Goal: Task Accomplishment & Management: Manage account settings

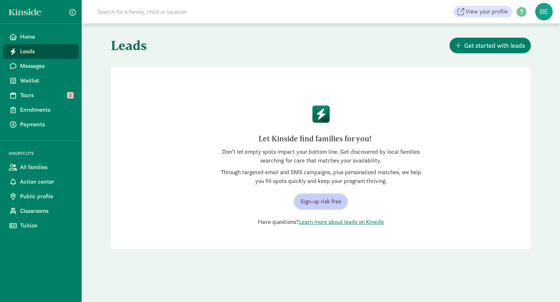
click at [320, 208] on button "Sign-up risk free" at bounding box center [321, 201] width 53 height 15
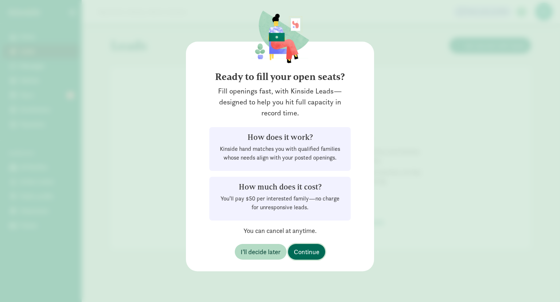
click at [324, 249] on button "Continue" at bounding box center [306, 252] width 37 height 16
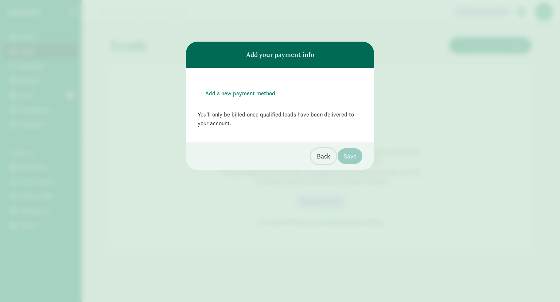
click at [323, 154] on span "Back" at bounding box center [323, 156] width 13 height 10
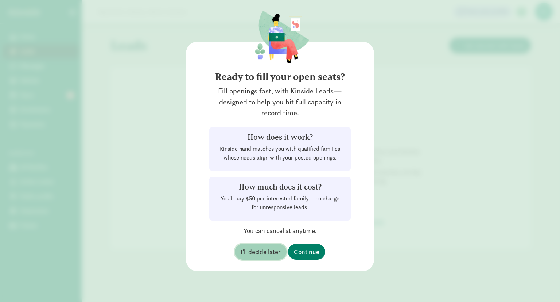
click at [254, 253] on span "I’ll decide later" at bounding box center [261, 252] width 40 height 10
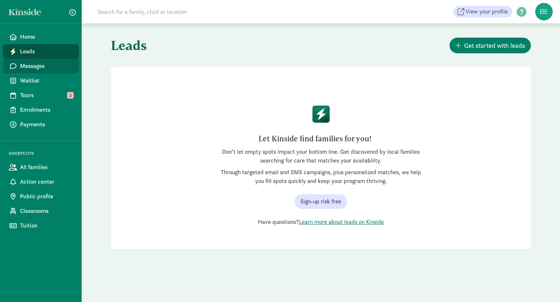
click at [42, 65] on span "Messages" at bounding box center [46, 66] width 53 height 9
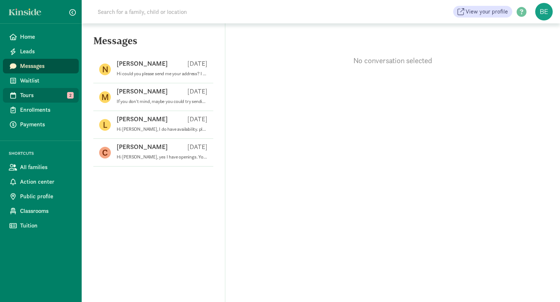
click at [40, 100] on link "Tours 2" at bounding box center [41, 95] width 76 height 15
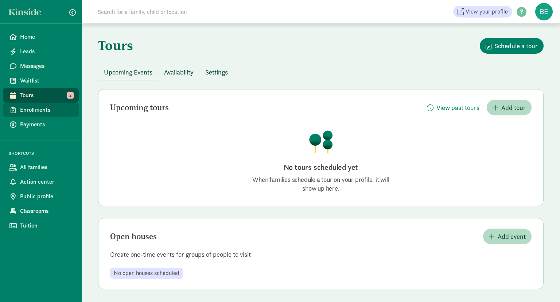
click at [47, 104] on link "Enrollments" at bounding box center [41, 110] width 76 height 15
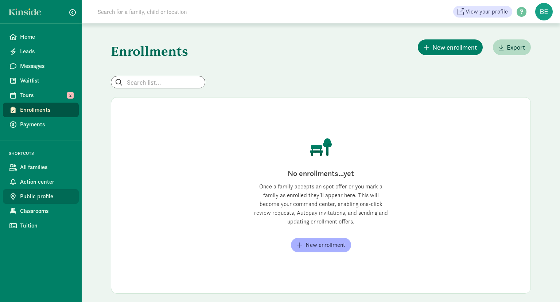
click at [47, 197] on span "Public profile" at bounding box center [46, 196] width 53 height 9
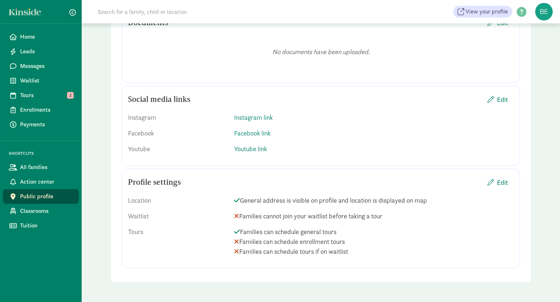
scroll to position [960, 0]
click at [47, 216] on link "Classrooms" at bounding box center [41, 211] width 76 height 15
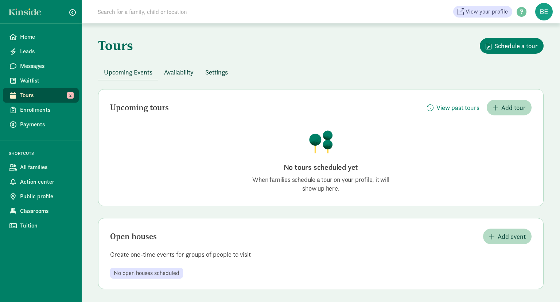
click at [180, 72] on span "Availability" at bounding box center [179, 72] width 30 height 10
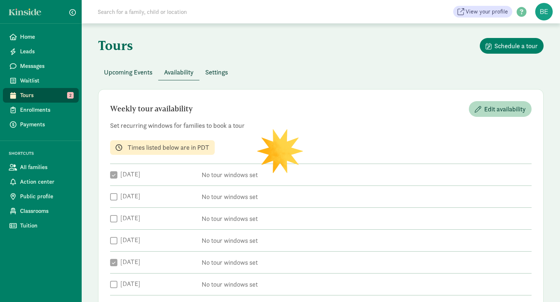
checkbox input "true"
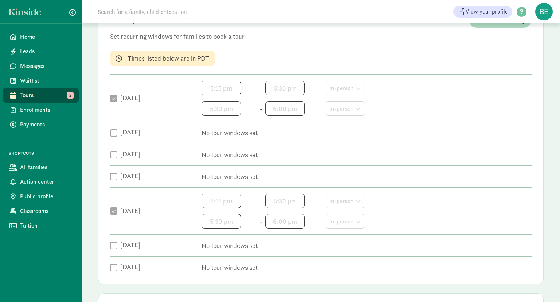
scroll to position [90, 0]
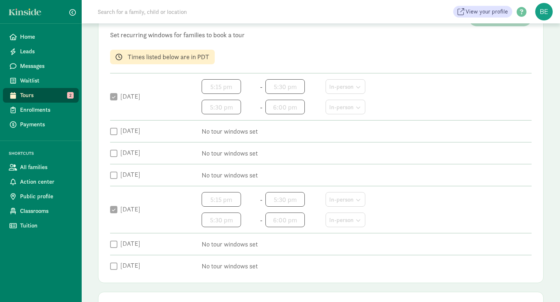
click at [120, 96] on label "Monday" at bounding box center [128, 96] width 23 height 9
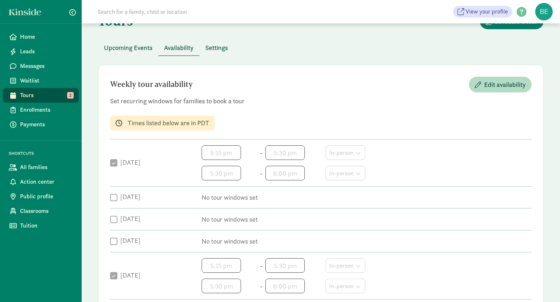
scroll to position [23, 0]
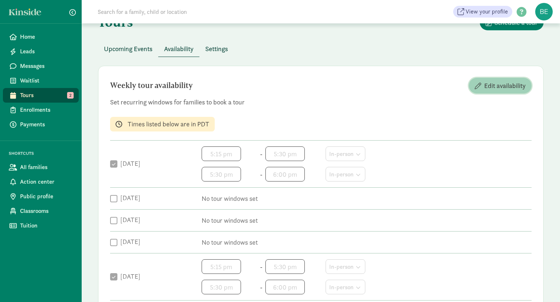
click at [496, 83] on span "Edit availability" at bounding box center [506, 86] width 42 height 10
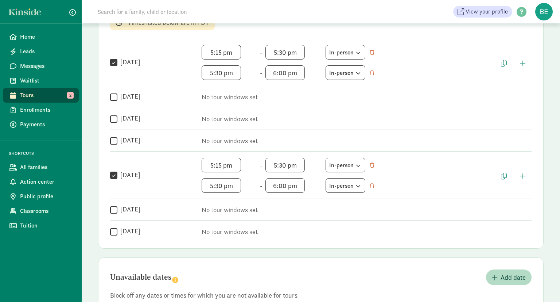
scroll to position [126, 0]
click at [129, 70] on div " Monday 5:15 pm h 12 1 2 3 4 5 6 7 8 9 10 11 mm 00 05 10 15 20 25 30 35 40 45 …" at bounding box center [321, 61] width 422 height 35
click at [122, 65] on div " Monday" at bounding box center [152, 62] width 84 height 10
click at [116, 59] on input "Monday" at bounding box center [113, 62] width 7 height 10
checkbox input "false"
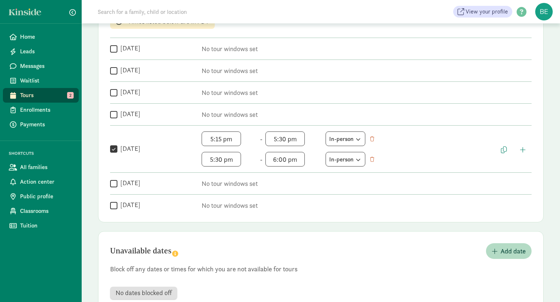
click at [120, 150] on label "Friday" at bounding box center [128, 148] width 23 height 9
click at [117, 150] on input "Friday" at bounding box center [113, 149] width 7 height 10
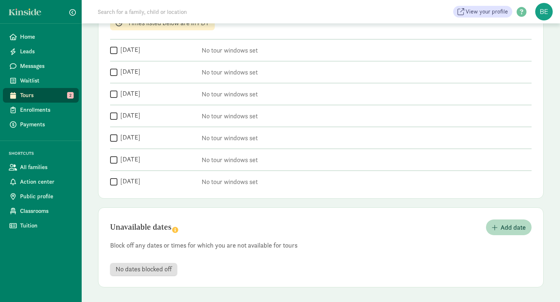
scroll to position [123, 0]
drag, startPoint x: 120, startPoint y: 150, endPoint x: 114, endPoint y: 139, distance: 11.8
click at [114, 139] on div "Weekly tour availability Cancel Save changes Set recurring windows for families…" at bounding box center [321, 83] width 446 height 234
click at [114, 139] on input "Friday" at bounding box center [113, 139] width 7 height 10
checkbox input "true"
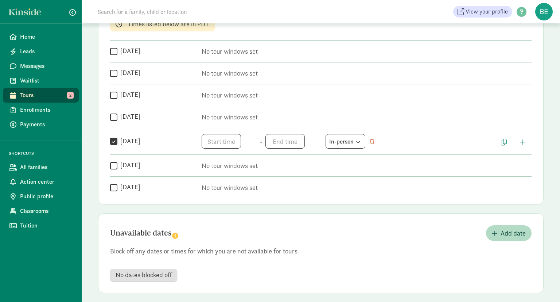
click at [117, 184] on input "Sunday" at bounding box center [113, 187] width 7 height 10
checkbox input "true"
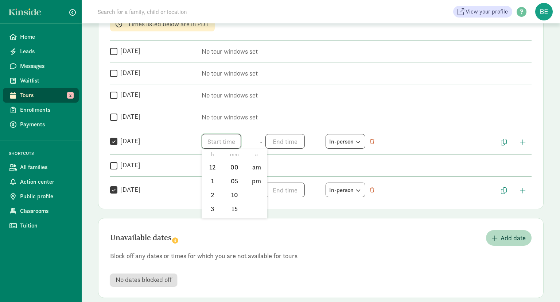
click at [224, 142] on input "text" at bounding box center [221, 141] width 39 height 15
click at [213, 183] on li "6" at bounding box center [213, 183] width 22 height 14
click at [232, 140] on div at bounding box center [280, 151] width 560 height 302
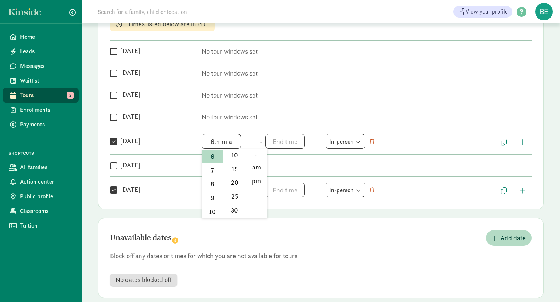
click at [232, 140] on input "6:mm a" at bounding box center [221, 141] width 39 height 15
click at [236, 164] on li "00" at bounding box center [235, 167] width 22 height 14
click at [260, 186] on li "pm" at bounding box center [257, 181] width 22 height 14
type input "6:00 pm"
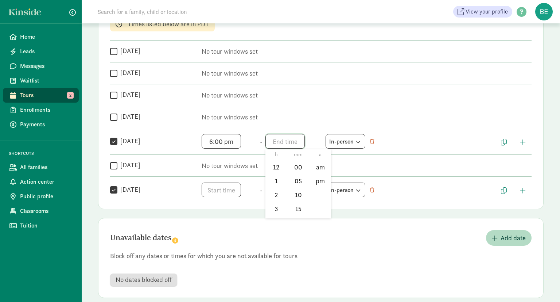
click at [288, 144] on input "text" at bounding box center [285, 141] width 39 height 15
click at [276, 197] on li "6" at bounding box center [277, 203] width 22 height 14
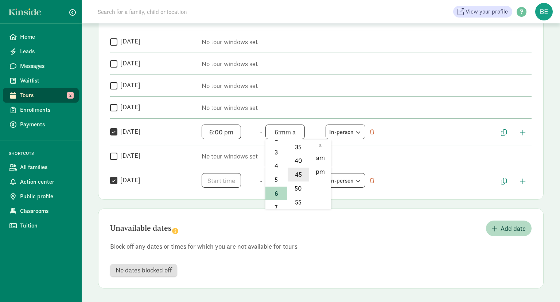
click at [298, 180] on li "45" at bounding box center [299, 174] width 22 height 14
type input "6:45 a"
click at [364, 146] on div at bounding box center [280, 151] width 560 height 302
click at [201, 186] on div " Sunday h 12 1 2 3 4 5 6 7 8 9 10 11 mm 00 05 10 15 20 25 30 35 40 45 50 55 a …" at bounding box center [321, 180] width 422 height 15
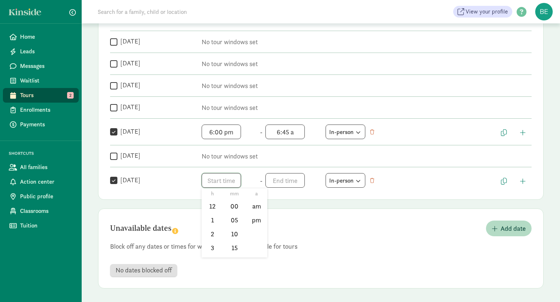
click at [224, 178] on input "text" at bounding box center [221, 180] width 39 height 15
click at [211, 182] on div at bounding box center [280, 151] width 560 height 302
click at [213, 180] on input "text" at bounding box center [221, 180] width 39 height 15
click at [212, 246] on li "5" at bounding box center [213, 252] width 22 height 14
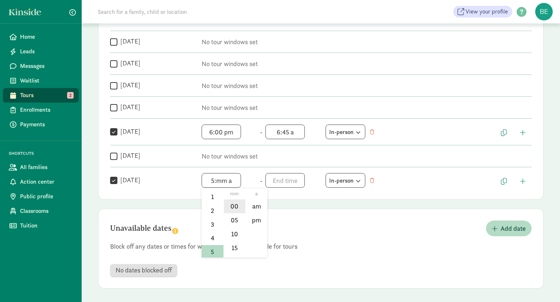
click at [234, 209] on li "00" at bounding box center [235, 206] width 22 height 14
click at [252, 218] on li "pm" at bounding box center [257, 220] width 22 height 14
type input "5:00 pm"
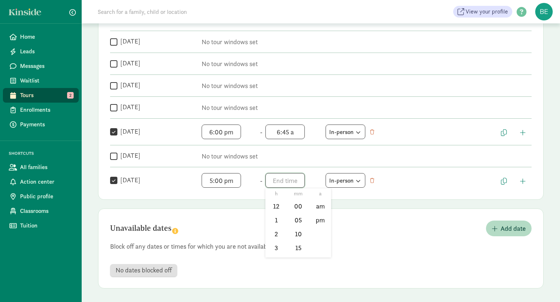
click at [282, 180] on input "text" at bounding box center [285, 180] width 39 height 15
click at [278, 247] on li "6" at bounding box center [277, 251] width 22 height 14
click at [301, 202] on li "00" at bounding box center [299, 206] width 22 height 14
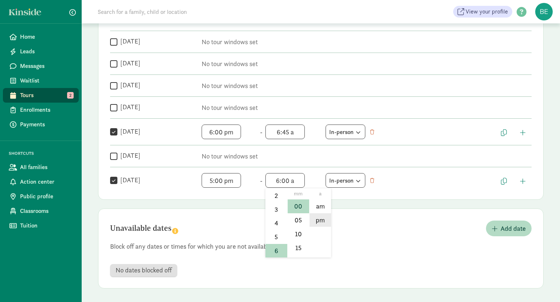
click at [320, 217] on li "pm" at bounding box center [321, 220] width 22 height 14
type input "6:00 pm"
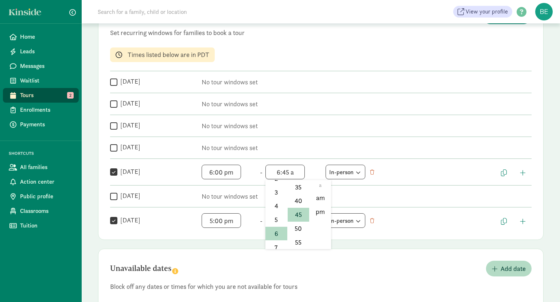
scroll to position [107, 0]
click at [290, 173] on input "6:45 a" at bounding box center [285, 172] width 39 height 15
click at [321, 209] on li "pm" at bounding box center [321, 212] width 22 height 14
click at [377, 194] on p "No tour windows set" at bounding box center [367, 196] width 330 height 9
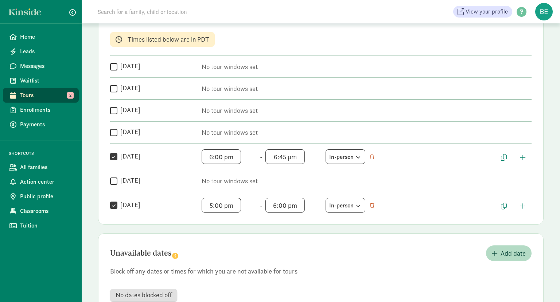
scroll to position [115, 0]
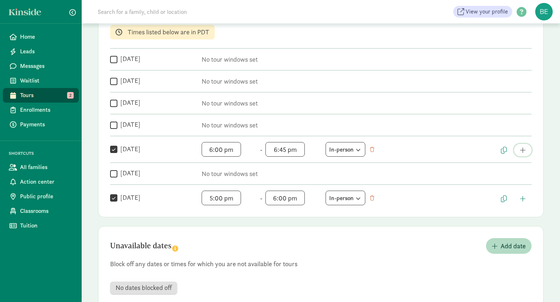
click at [526, 151] on span "button" at bounding box center [523, 150] width 6 height 7
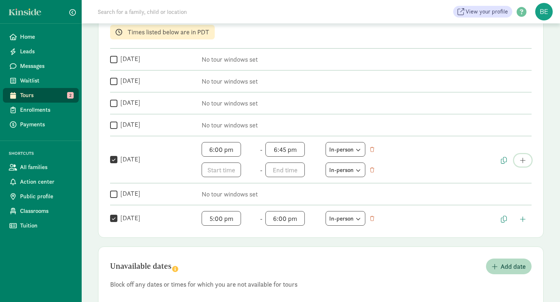
click at [524, 159] on span "button" at bounding box center [523, 160] width 6 height 7
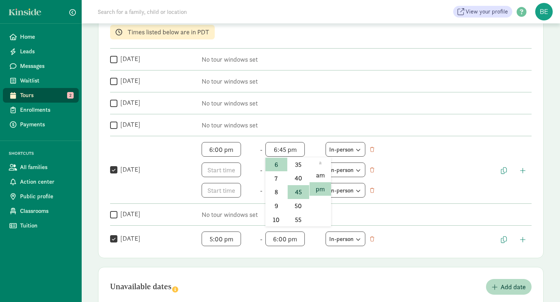
scroll to position [107, 0]
click at [295, 153] on input "6:45 pm" at bounding box center [285, 149] width 39 height 15
click at [295, 153] on div at bounding box center [280, 151] width 560 height 302
click at [295, 153] on input "6:45 pm" at bounding box center [285, 149] width 39 height 15
click at [295, 153] on div at bounding box center [280, 151] width 560 height 302
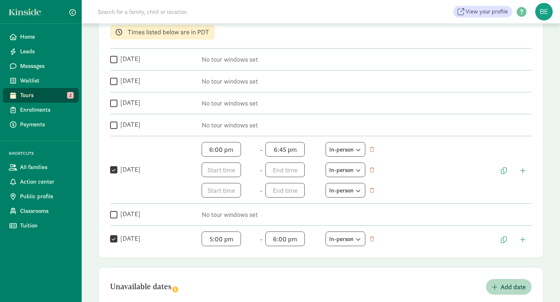
scroll to position [93, 0]
click at [283, 151] on input "6:45 pm" at bounding box center [285, 149] width 39 height 15
click at [298, 164] on li "15" at bounding box center [299, 164] width 22 height 14
type input "6:15 pm"
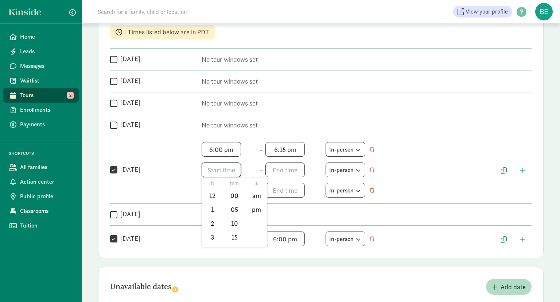
click at [236, 174] on input "text" at bounding box center [221, 169] width 39 height 15
click at [236, 174] on div at bounding box center [280, 151] width 560 height 302
drag, startPoint x: 228, startPoint y: 171, endPoint x: 231, endPoint y: 219, distance: 47.5
click at [231, 177] on input "text" at bounding box center [221, 169] width 39 height 15
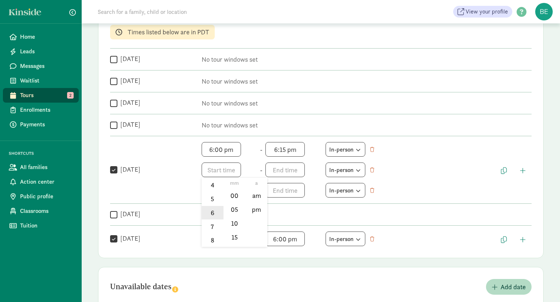
click at [214, 215] on li "6" at bounding box center [213, 213] width 22 height 14
click at [239, 197] on li "00" at bounding box center [235, 196] width 22 height 14
click at [276, 167] on div at bounding box center [280, 151] width 560 height 302
click at [223, 167] on input "6:00 a" at bounding box center [221, 169] width 39 height 15
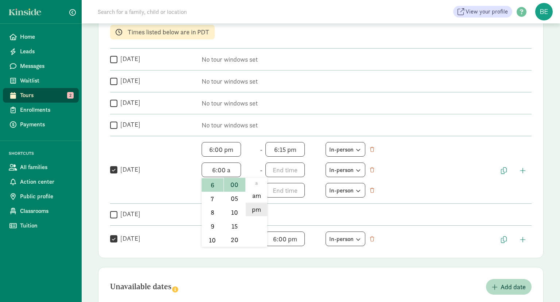
click at [261, 203] on li "pm" at bounding box center [257, 209] width 22 height 14
type input "6:00 pm"
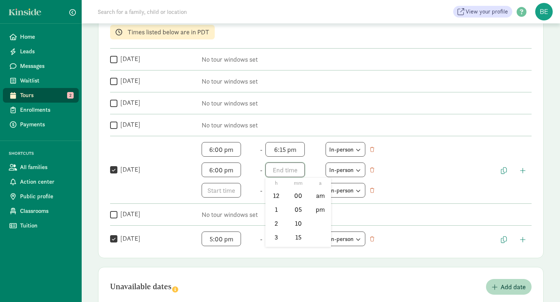
click at [285, 171] on input "text" at bounding box center [285, 169] width 39 height 15
click at [275, 240] on li "6" at bounding box center [277, 236] width 22 height 14
click at [301, 227] on li "30" at bounding box center [299, 226] width 22 height 14
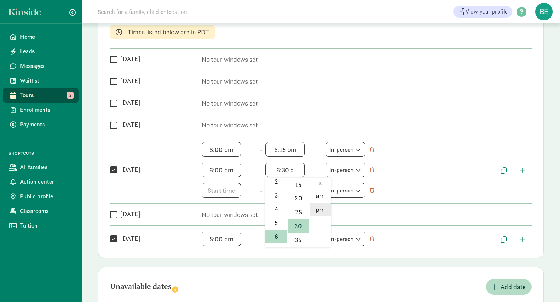
click at [321, 207] on li "pm" at bounding box center [321, 209] width 22 height 14
type input "6:30 pm"
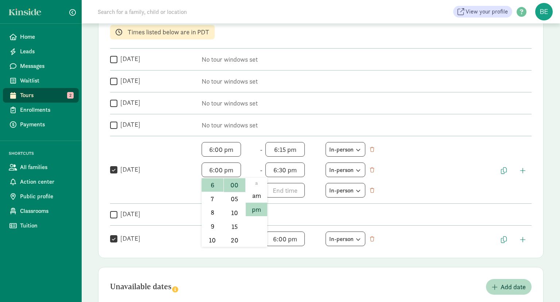
click at [218, 167] on input "6:00 pm" at bounding box center [221, 169] width 39 height 15
click at [235, 228] on li "15" at bounding box center [235, 226] width 22 height 14
type input "6:15 pm"
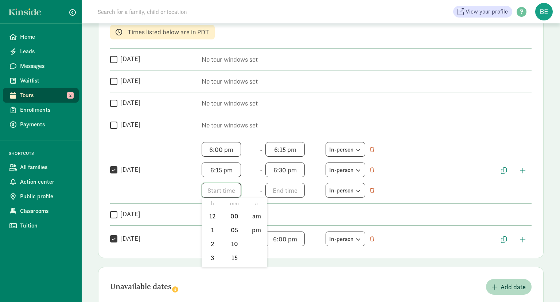
click at [214, 196] on input "text" at bounding box center [221, 190] width 39 height 15
click at [214, 245] on li "6" at bounding box center [213, 247] width 22 height 14
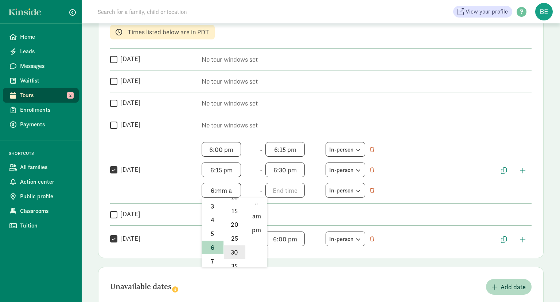
click at [232, 251] on li "30" at bounding box center [235, 252] width 22 height 14
click at [257, 225] on li "pm" at bounding box center [257, 230] width 22 height 14
type input "6:30 pm"
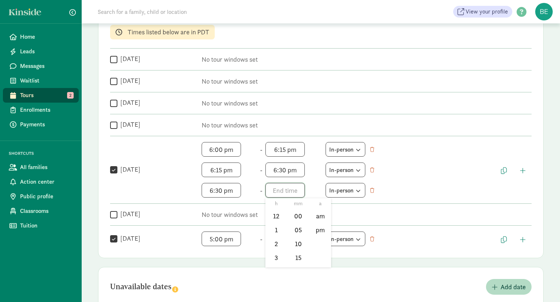
click at [278, 185] on input "text" at bounding box center [285, 190] width 39 height 15
click at [278, 262] on li "6" at bounding box center [277, 263] width 22 height 14
click at [298, 247] on li "45" at bounding box center [299, 248] width 22 height 14
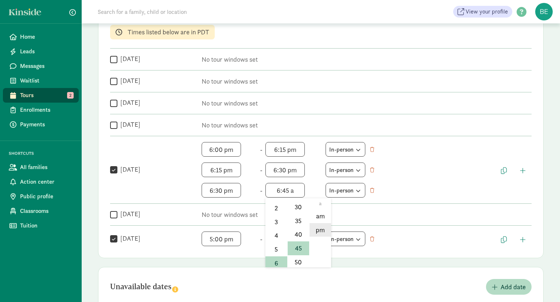
click at [318, 229] on li "pm" at bounding box center [321, 230] width 22 height 14
type input "6:45 pm"
click at [371, 225] on div " Saturday No tour windows set" at bounding box center [321, 235] width 422 height 21
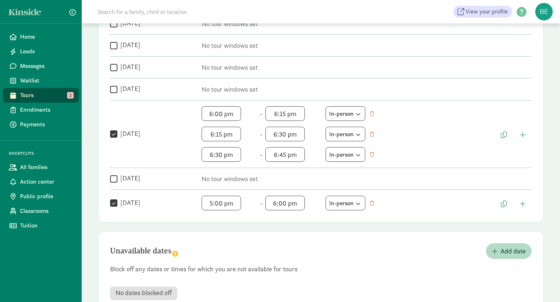
scroll to position [152, 0]
click at [524, 203] on span "button" at bounding box center [523, 203] width 6 height 7
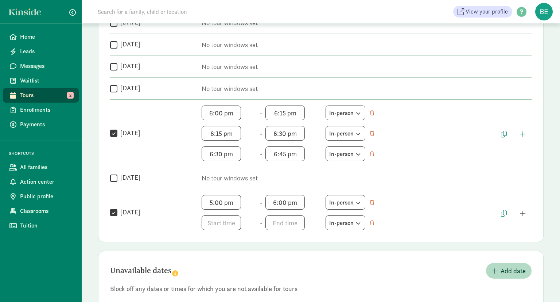
click at [524, 203] on div " Sunday 5:00 pm h 12 1 2 3 4 5 6 7 8 9 10 11 mm 00 05 10 15 20 25 30 35 40 45 …" at bounding box center [321, 212] width 422 height 35
click at [301, 197] on input "6:00 pm" at bounding box center [285, 202] width 39 height 15
click at [273, 217] on li "5" at bounding box center [277, 218] width 22 height 14
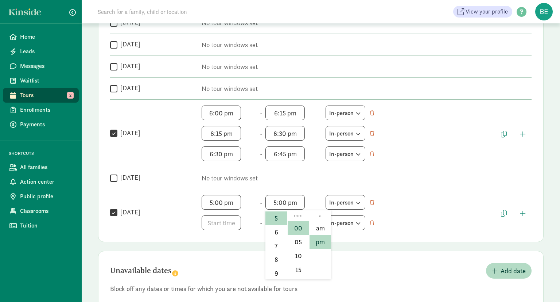
scroll to position [11, 0]
click at [288, 204] on input "5:00 pm" at bounding box center [285, 202] width 39 height 15
click at [301, 259] on li "15" at bounding box center [299, 258] width 22 height 14
type input "5:15 pm"
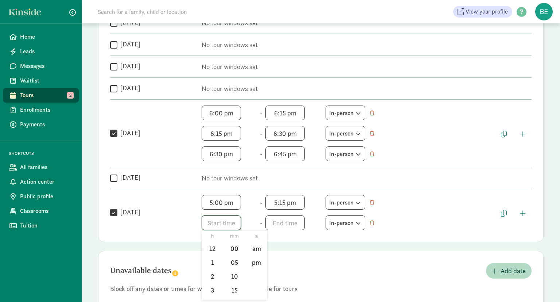
click at [231, 217] on input "text" at bounding box center [221, 222] width 39 height 15
click at [216, 268] on li "5" at bounding box center [213, 265] width 22 height 14
click at [236, 289] on li "15" at bounding box center [235, 290] width 22 height 14
click at [258, 266] on li "pm" at bounding box center [257, 262] width 22 height 14
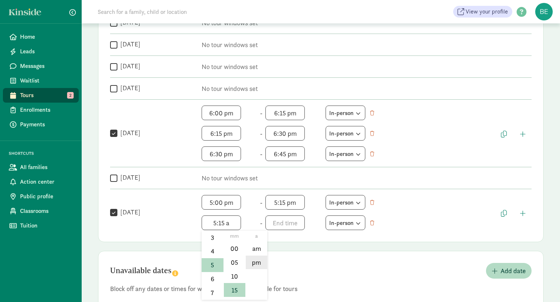
type input "5:15 pm"
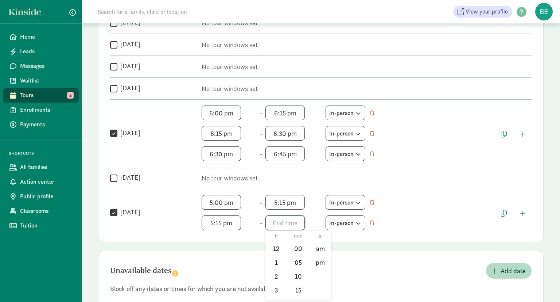
click at [290, 222] on input "text" at bounding box center [285, 222] width 39 height 15
click at [276, 277] on li "5" at bounding box center [277, 273] width 22 height 14
click at [299, 294] on li "30" at bounding box center [299, 297] width 22 height 14
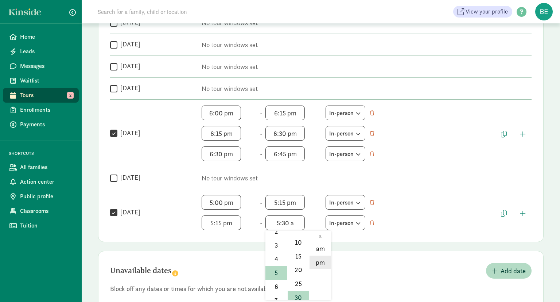
click at [321, 259] on li "pm" at bounding box center [321, 262] width 22 height 14
type input "5:30 pm"
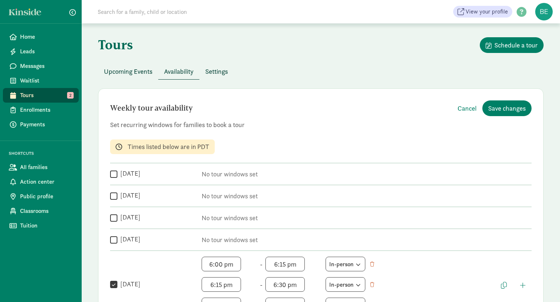
scroll to position [0, 0]
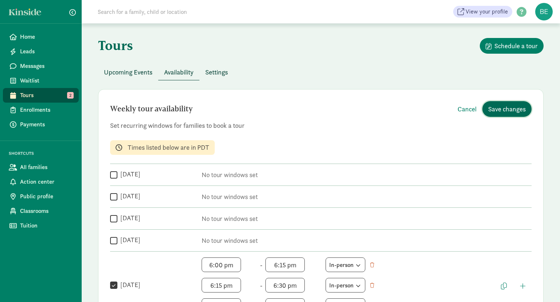
click at [518, 107] on span "Save changes" at bounding box center [508, 109] width 38 height 10
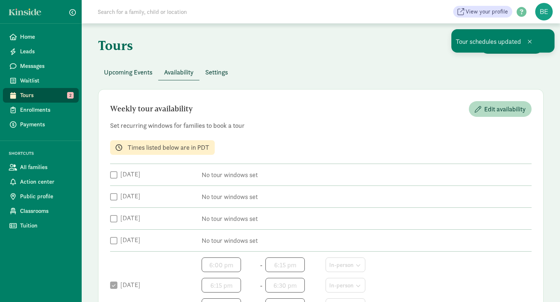
click at [221, 72] on span "Settings" at bounding box center [216, 72] width 23 height 10
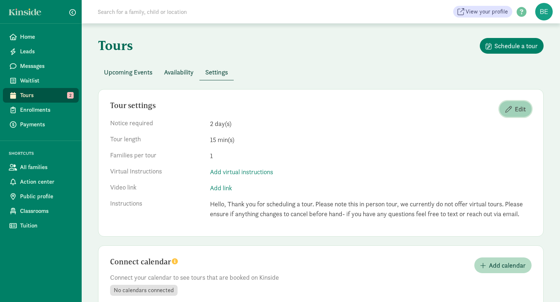
click at [524, 109] on span "Edit" at bounding box center [520, 109] width 11 height 10
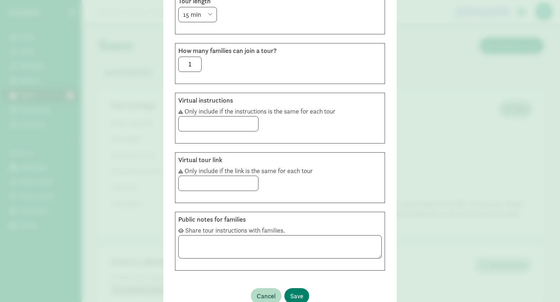
scroll to position [18, 0]
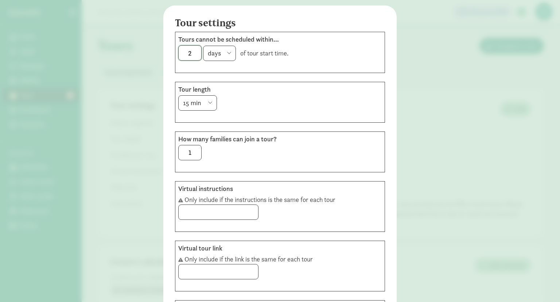
click at [201, 57] on input "2" at bounding box center [190, 53] width 23 height 15
type input "0"
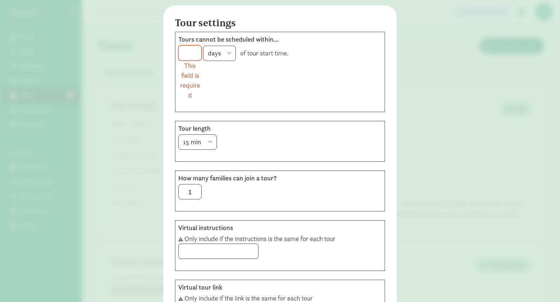
type input "0"
click at [203, 46] on select "hours days" at bounding box center [219, 53] width 33 height 15
select select "hours"
click option "hours" at bounding box center [0, 0] width 0 height 0
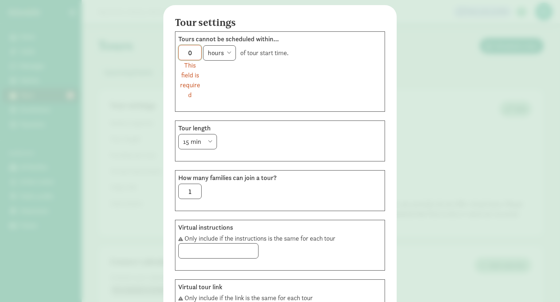
click at [196, 55] on input "0" at bounding box center [190, 52] width 23 height 15
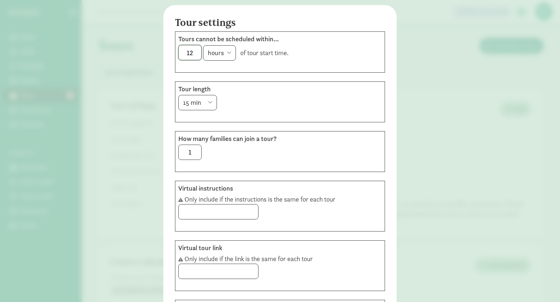
type input "12"
click at [264, 105] on div "15 min 30 min 45 min 60 min 90 min 120 min" at bounding box center [280, 102] width 204 height 15
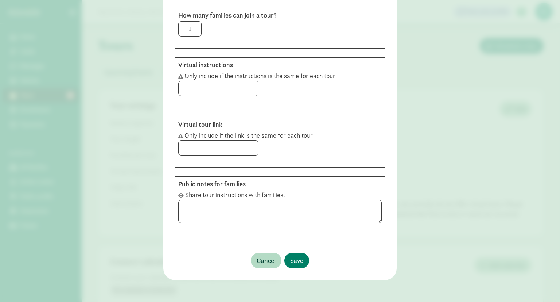
scroll to position [34, 0]
click at [300, 253] on button "Save" at bounding box center [297, 260] width 25 height 16
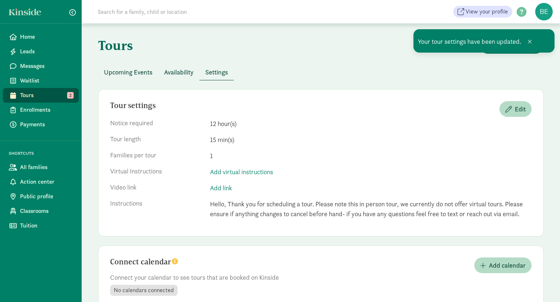
scroll to position [20, 0]
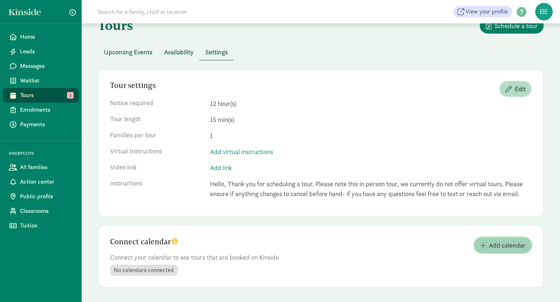
click at [495, 243] on span "Add calendar" at bounding box center [507, 245] width 37 height 10
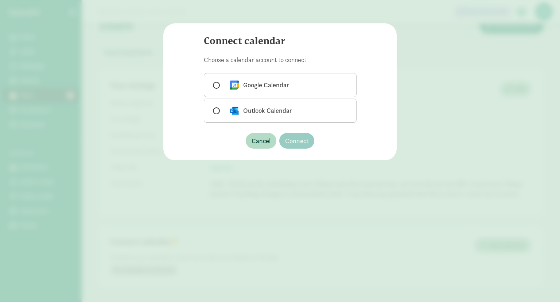
click at [258, 84] on div "Google Calendar" at bounding box center [259, 85] width 61 height 12
click at [218, 84] on input "Google Calendar" at bounding box center [215, 85] width 5 height 5
radio input "true"
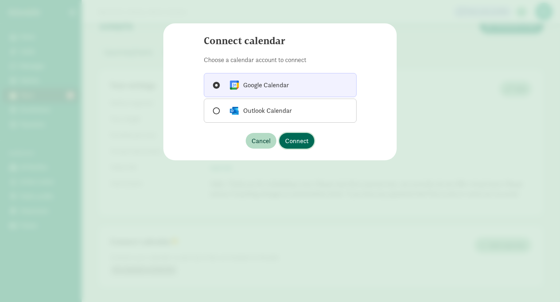
click at [305, 147] on button "Connect" at bounding box center [296, 141] width 35 height 16
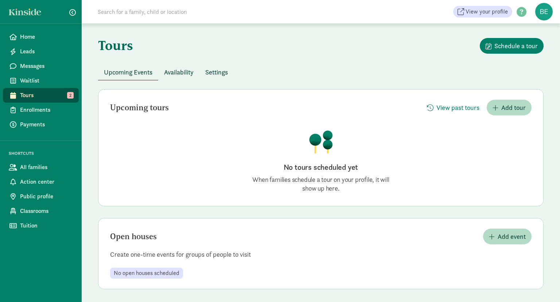
scroll to position [1, 0]
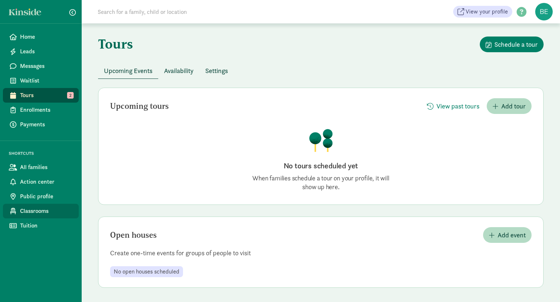
click at [53, 213] on span "Classrooms" at bounding box center [46, 211] width 53 height 9
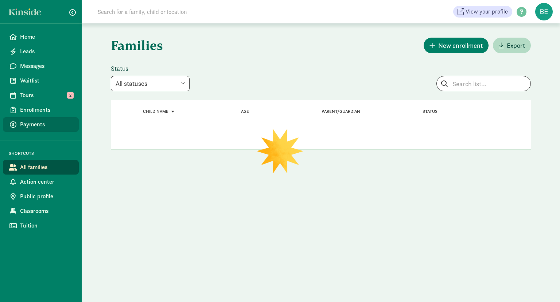
click at [39, 117] on link "Payments" at bounding box center [41, 124] width 76 height 15
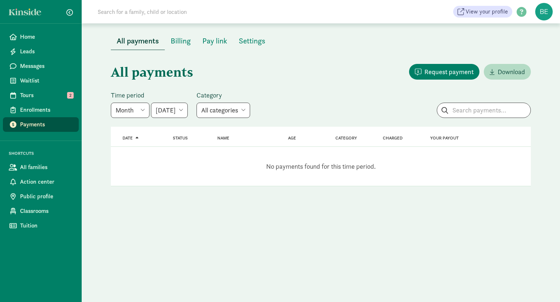
click at [46, 111] on span "Enrollments" at bounding box center [46, 109] width 53 height 9
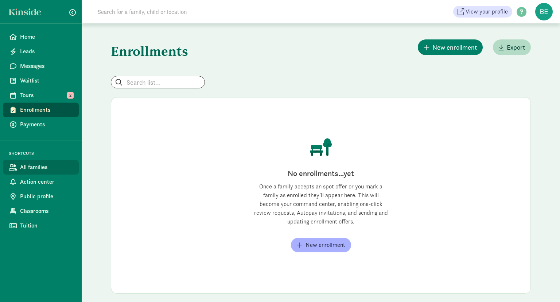
click at [60, 173] on link "All families" at bounding box center [41, 167] width 76 height 15
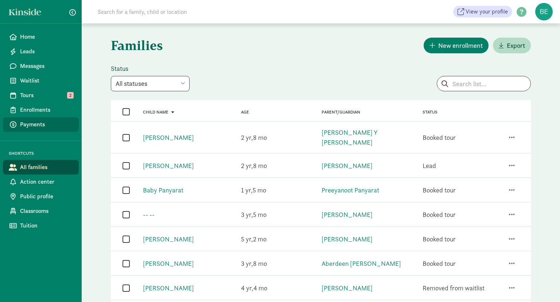
click at [49, 129] on link "Payments" at bounding box center [41, 124] width 76 height 15
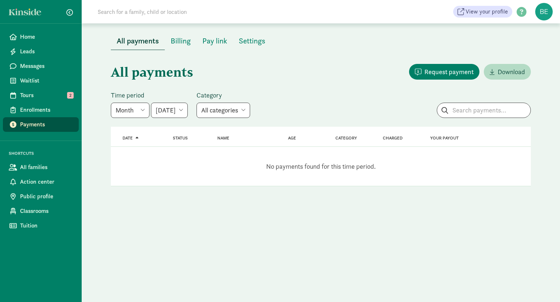
click at [189, 30] on div "All payments Billing Pay link Settings" at bounding box center [321, 36] width 438 height 27
click at [185, 37] on span "Billing" at bounding box center [181, 41] width 20 height 12
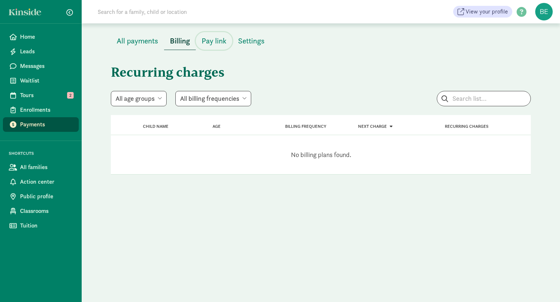
click at [206, 43] on span "Pay link" at bounding box center [214, 41] width 25 height 12
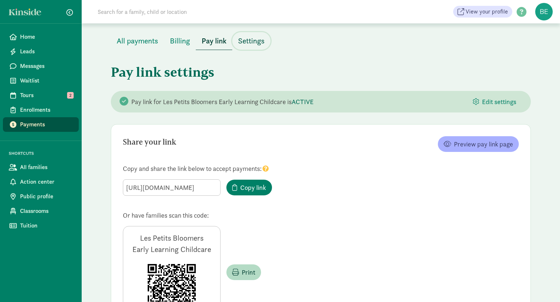
click at [250, 47] on button "Settings" at bounding box center [251, 41] width 38 height 18
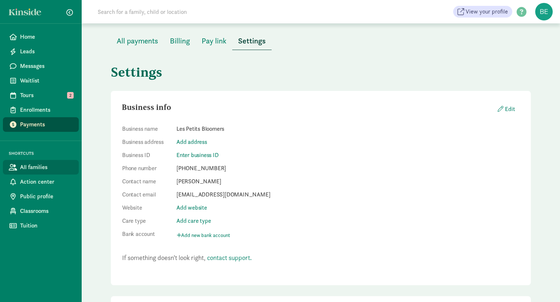
click at [50, 170] on span "All families" at bounding box center [46, 167] width 53 height 9
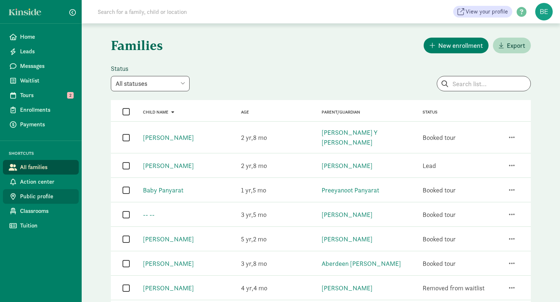
click at [49, 200] on span "Public profile" at bounding box center [46, 196] width 53 height 9
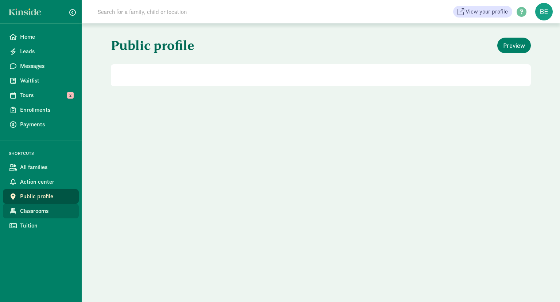
click at [42, 216] on link "Classrooms" at bounding box center [41, 211] width 76 height 15
